Goal: Task Accomplishment & Management: Complete application form

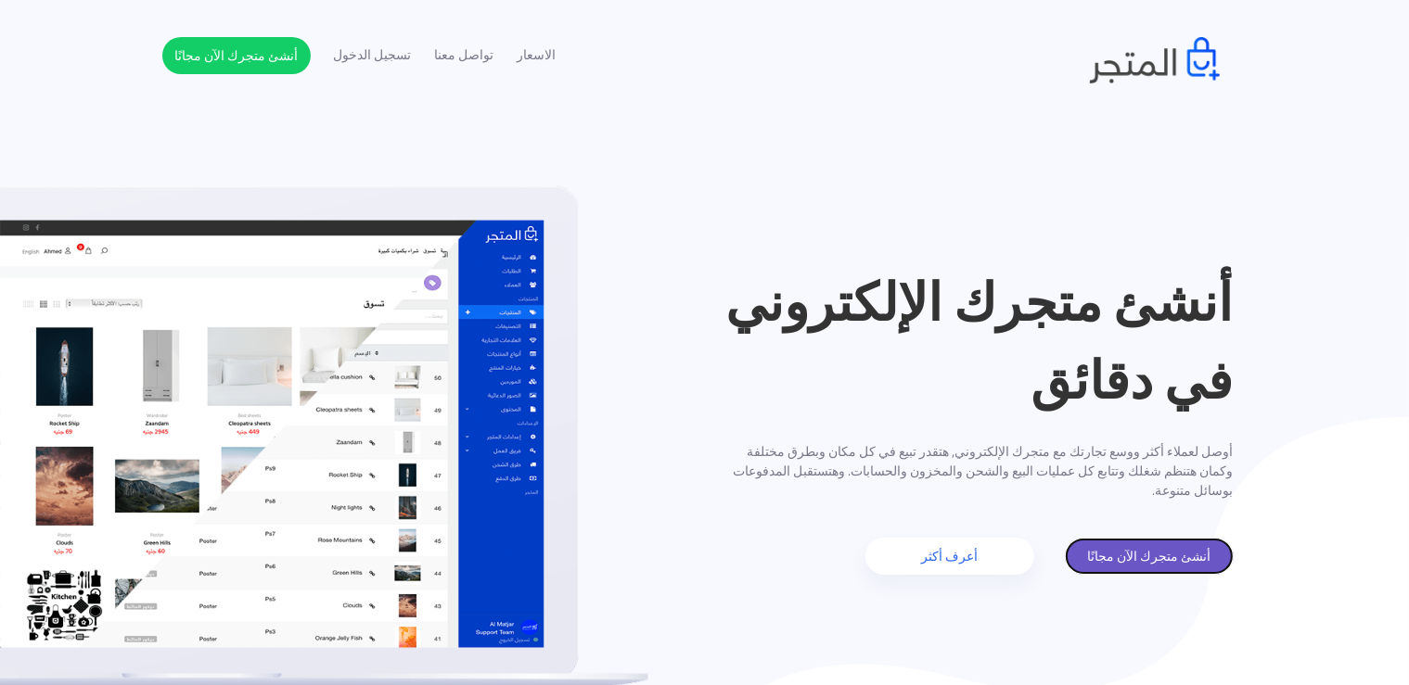
click at [1175, 557] on link "أنشئ متجرك الآن مجانًا" at bounding box center [1149, 556] width 169 height 37
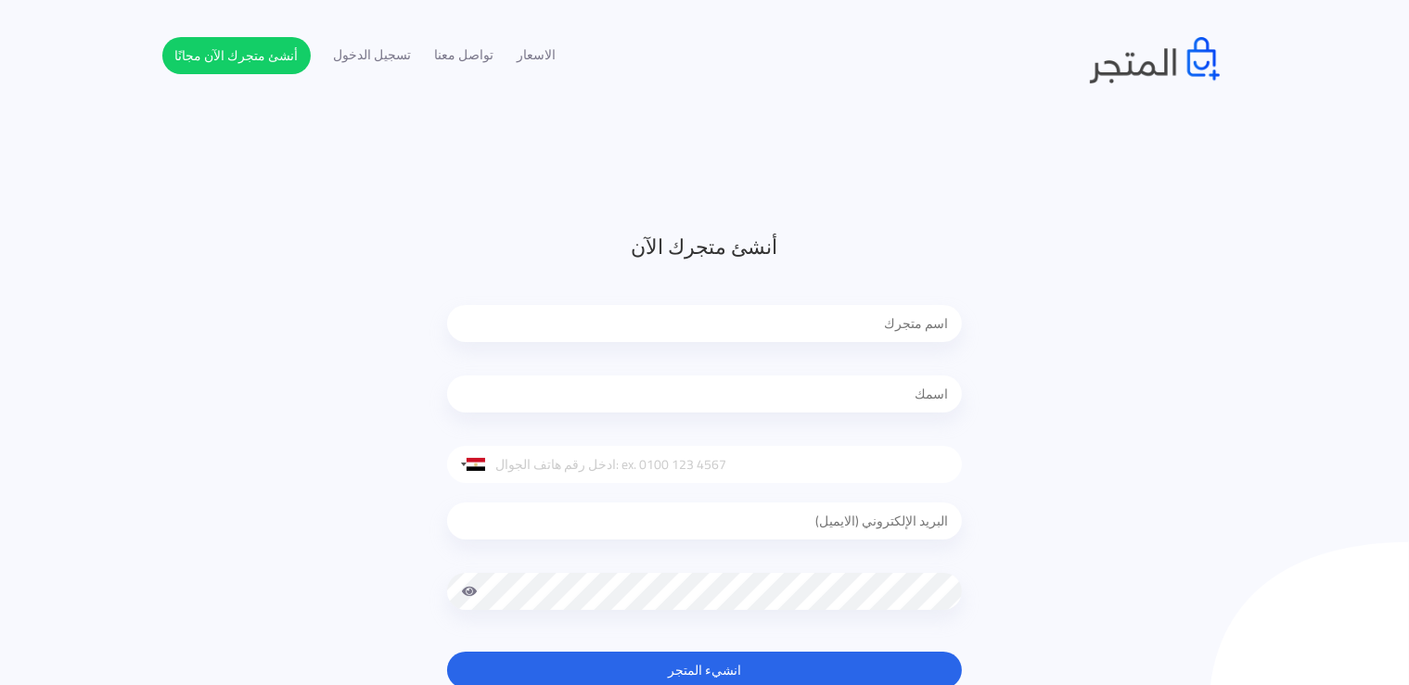
click at [870, 326] on input "text" at bounding box center [704, 323] width 515 height 37
type input "h"
type input "المهندس"
click at [888, 403] on input "text" at bounding box center [704, 394] width 515 height 37
type input "[PERSON_NAME]"
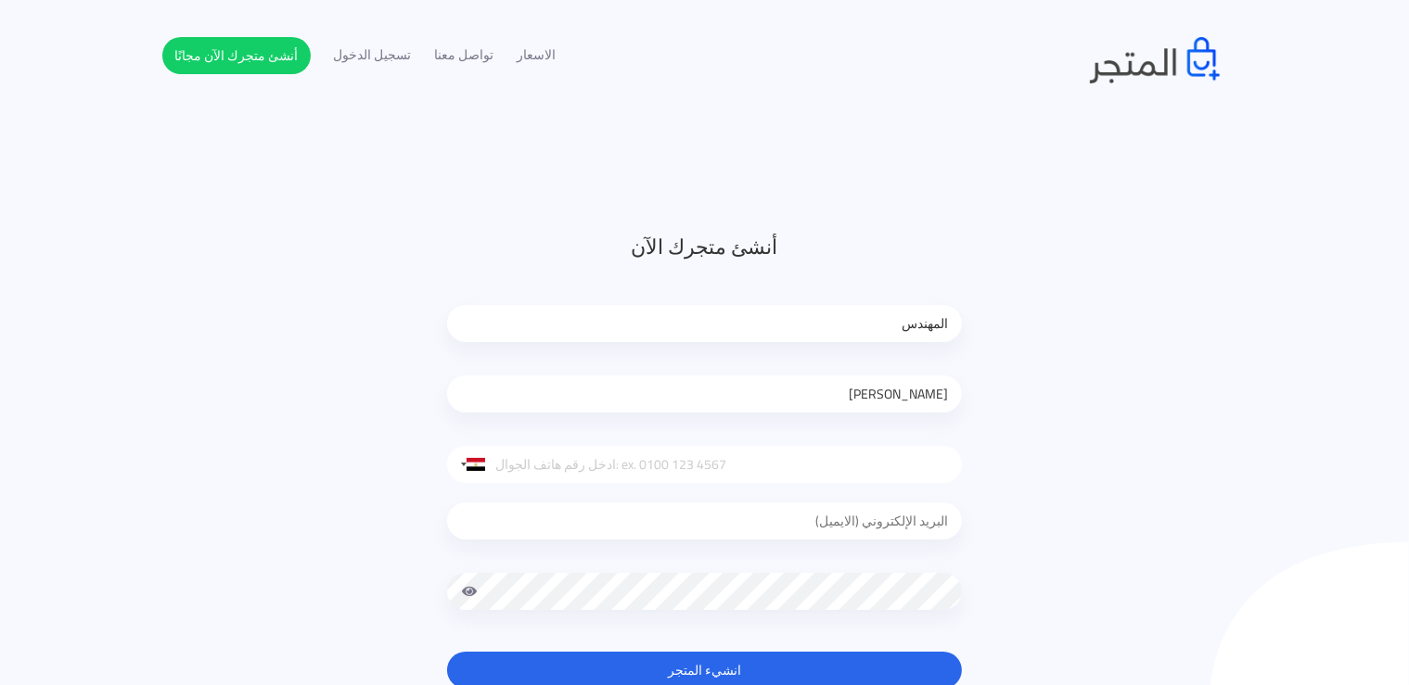
click at [736, 471] on input "tel" at bounding box center [704, 464] width 515 height 37
type input "01288935863"
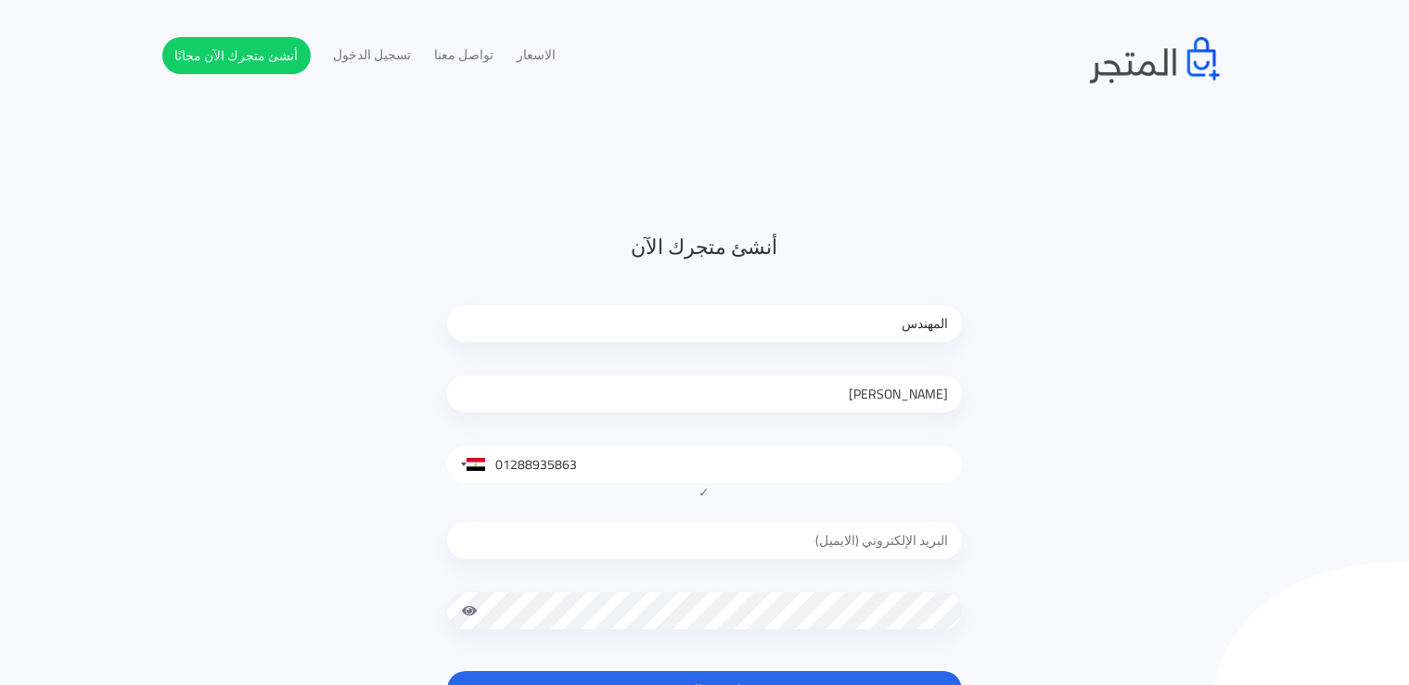
click at [826, 522] on input "email" at bounding box center [704, 540] width 515 height 37
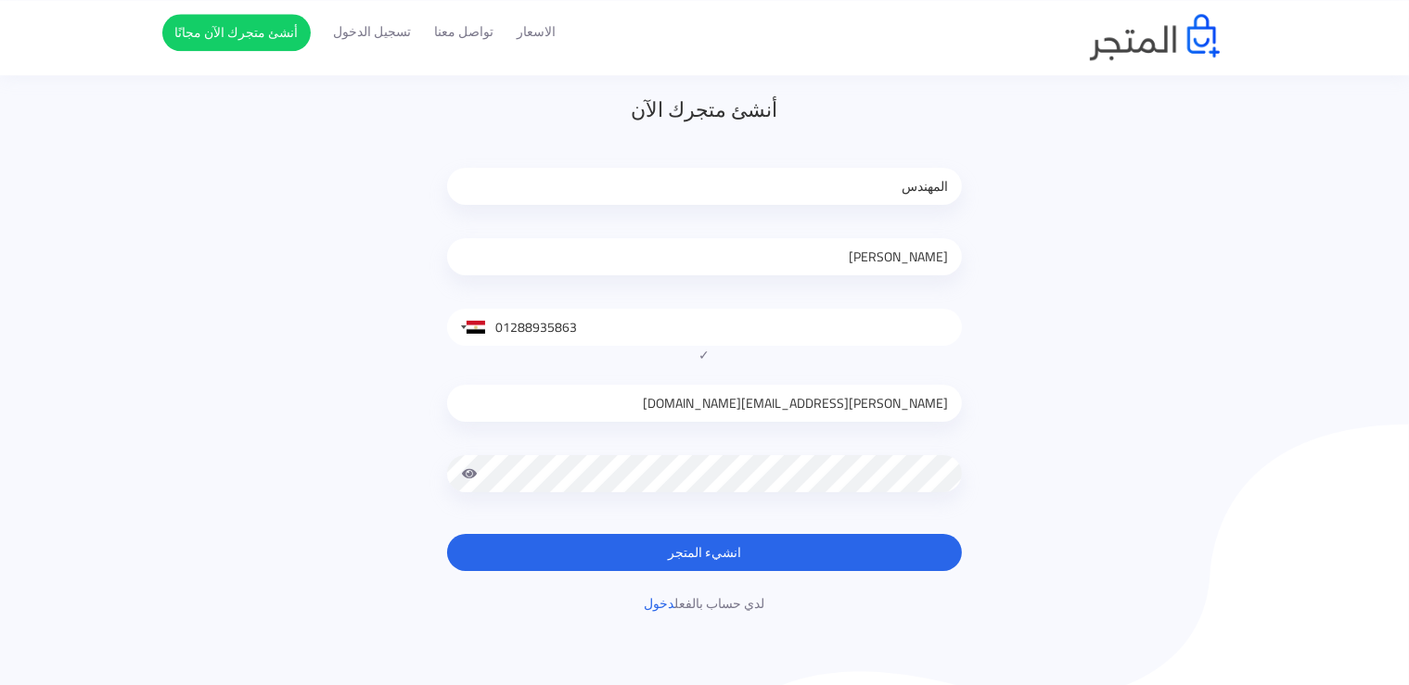
scroll to position [138, 0]
type input "[PERSON_NAME][EMAIL_ADDRESS][DOMAIN_NAME]"
click at [741, 451] on div at bounding box center [704, 477] width 515 height 84
click at [473, 472] on span at bounding box center [469, 473] width 17 height 37
click at [716, 552] on button "انشيء المتجر" at bounding box center [704, 551] width 515 height 37
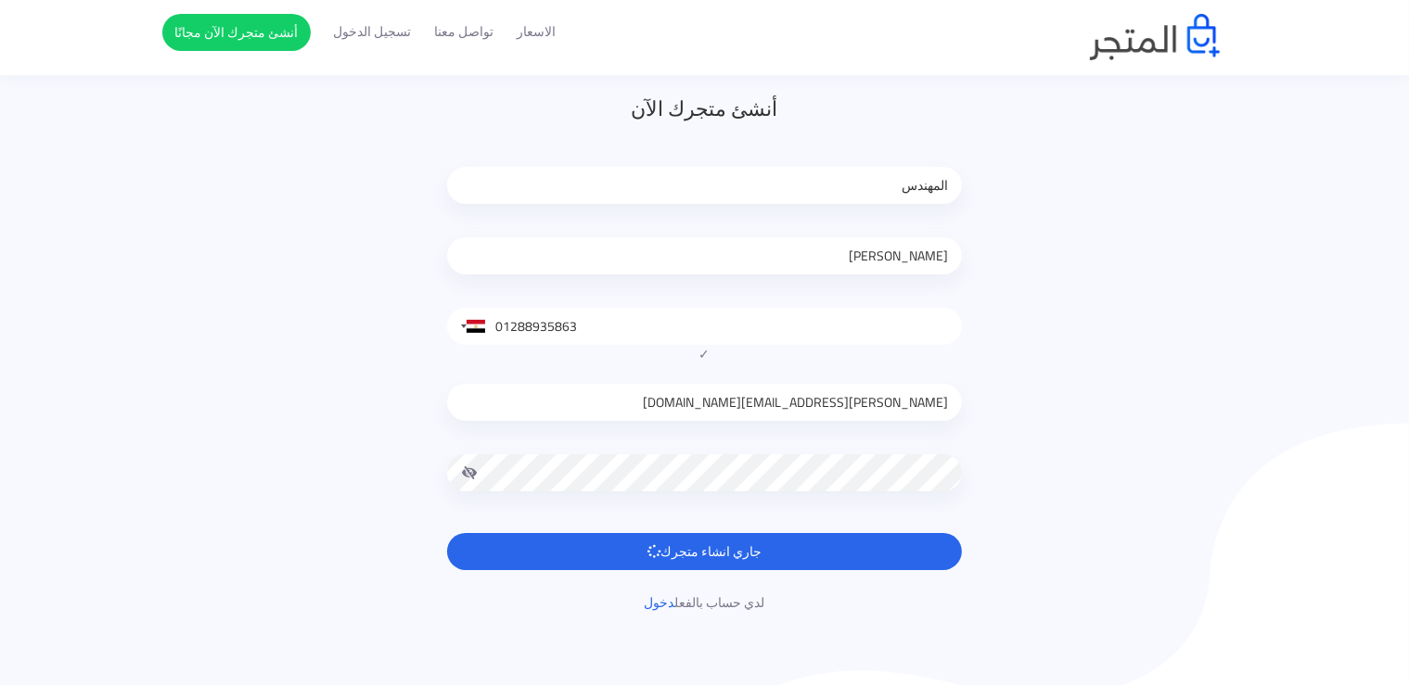
click at [414, 294] on div "أنشئ متجرك الآن المهندس محمد حسن السيد United States +1 United Kingdom +44 Afgh…" at bounding box center [704, 353] width 1085 height 519
click at [252, 28] on link "أنشئ متجرك الآن مجانًا" at bounding box center [236, 32] width 148 height 37
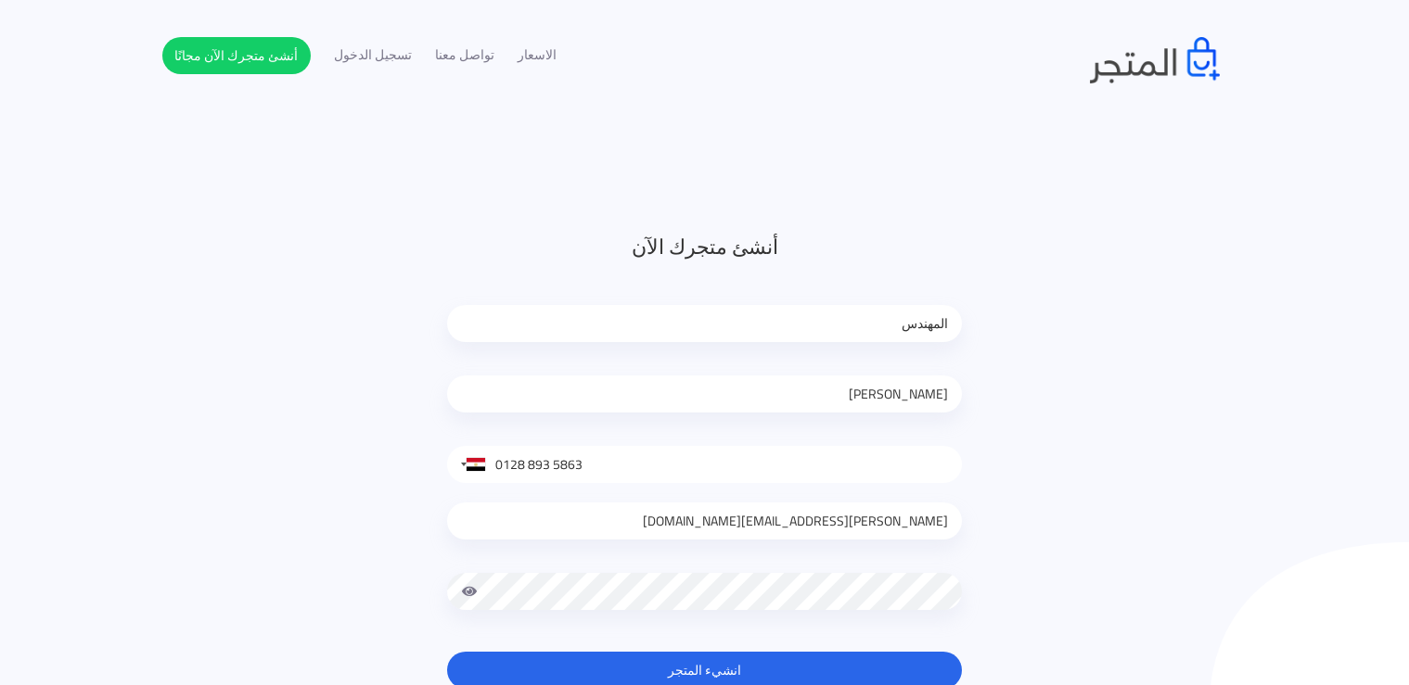
scroll to position [138, 0]
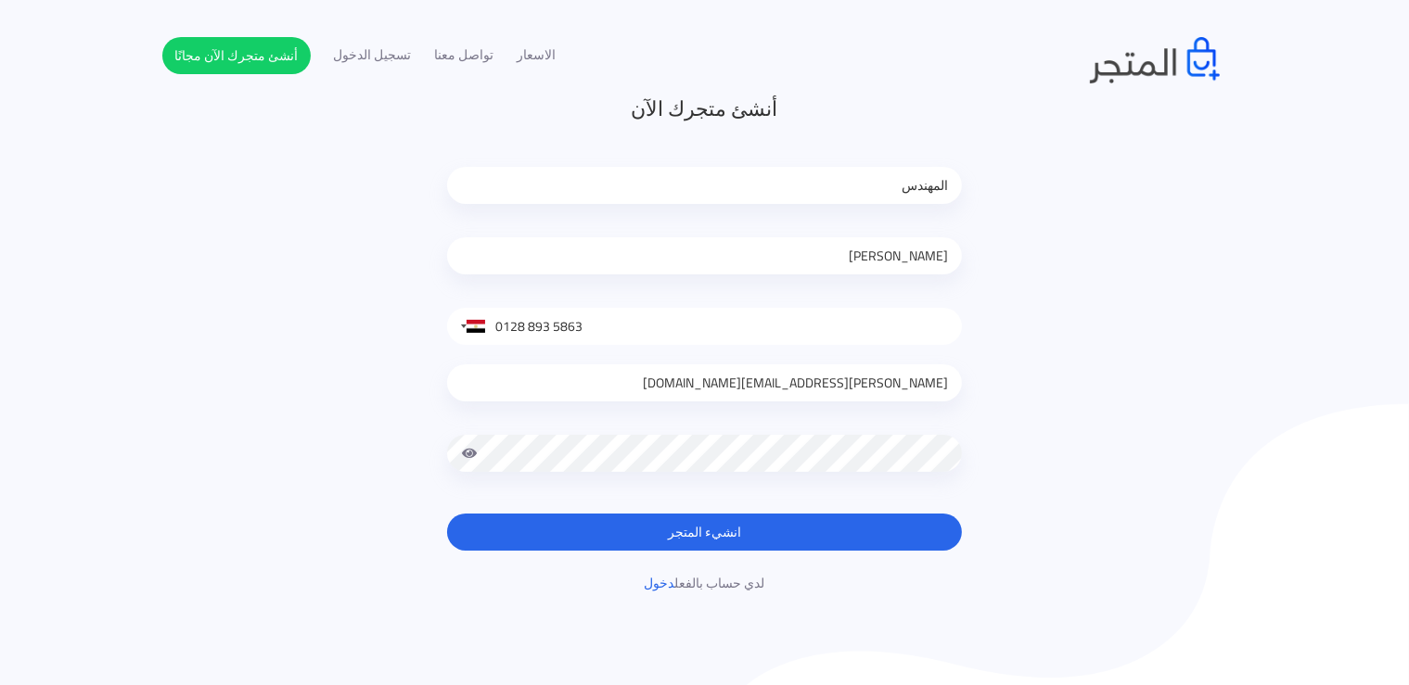
click at [930, 522] on button "انشيء المتجر" at bounding box center [704, 532] width 515 height 37
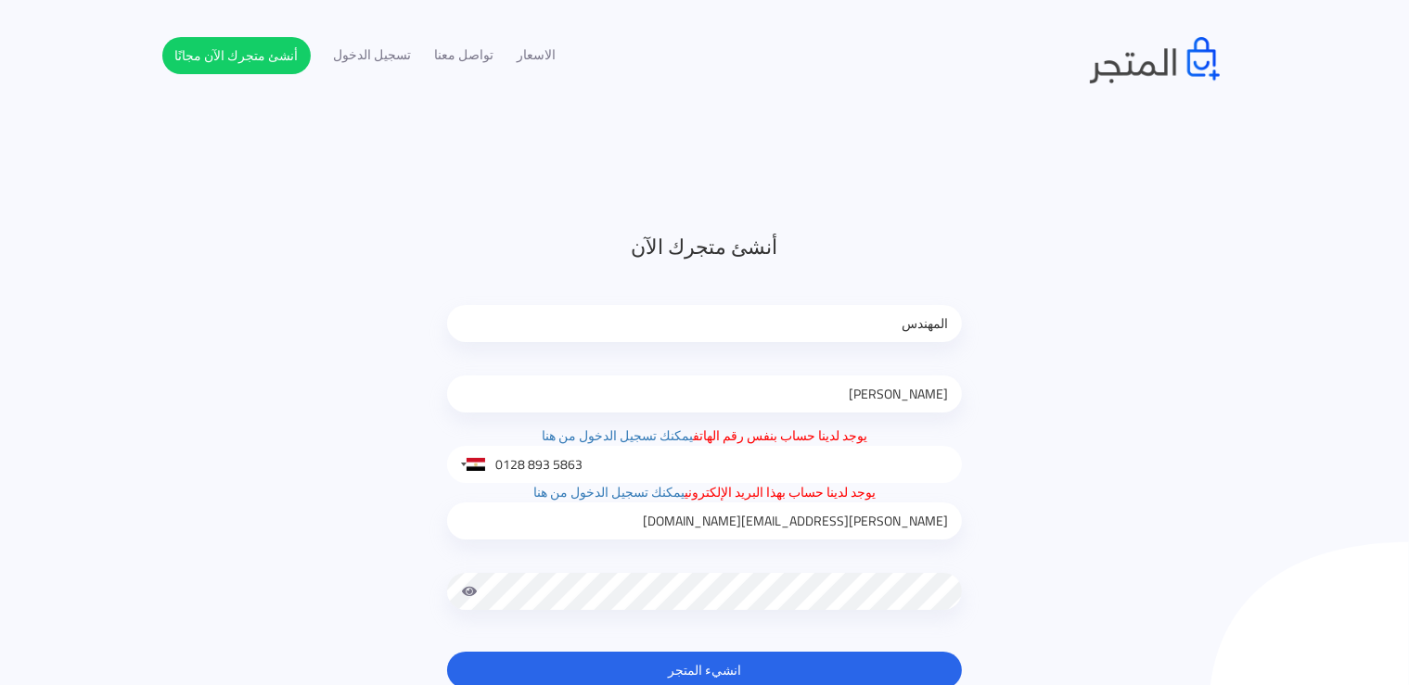
click at [733, 440] on span "يوجد لدينا حساب بنفس رقم الهاتف يمكنك تسجيل الدخول من هنا" at bounding box center [705, 436] width 326 height 24
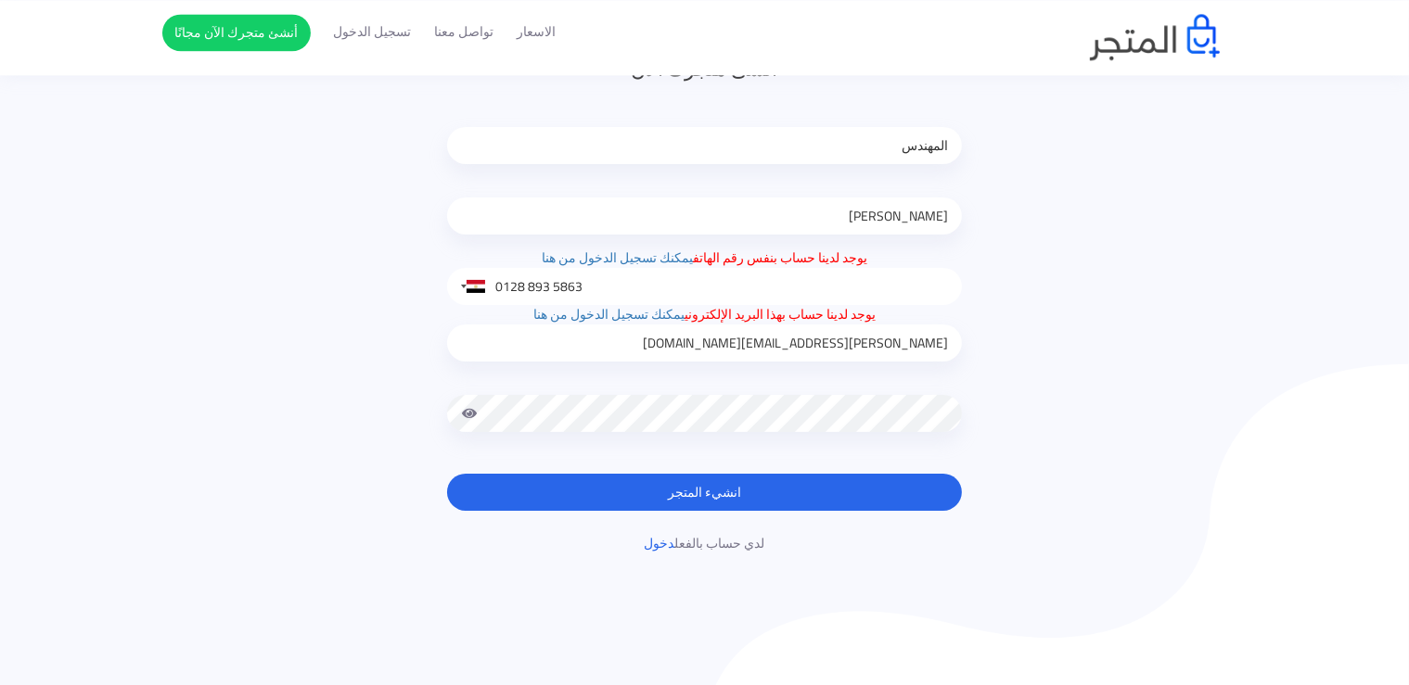
scroll to position [182, 0]
